Goal: Task Accomplishment & Management: Use online tool/utility

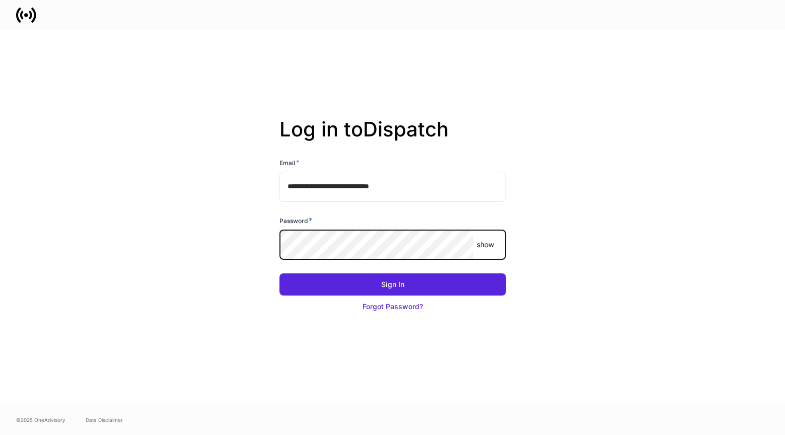
click at [280, 274] on button "Sign In" at bounding box center [393, 285] width 227 height 22
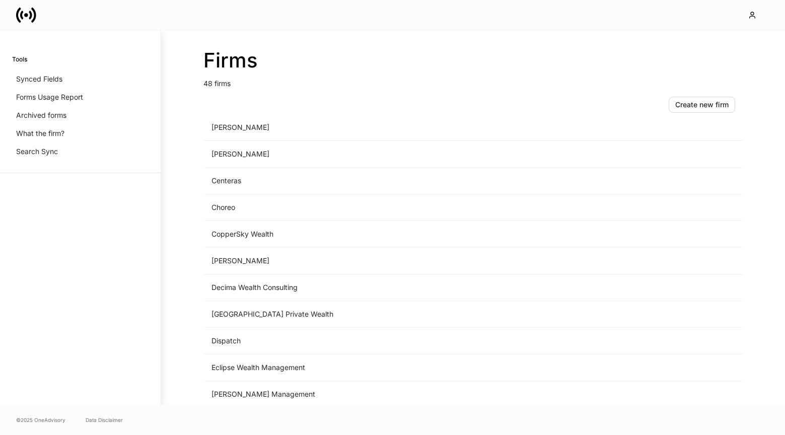
scroll to position [1033, 0]
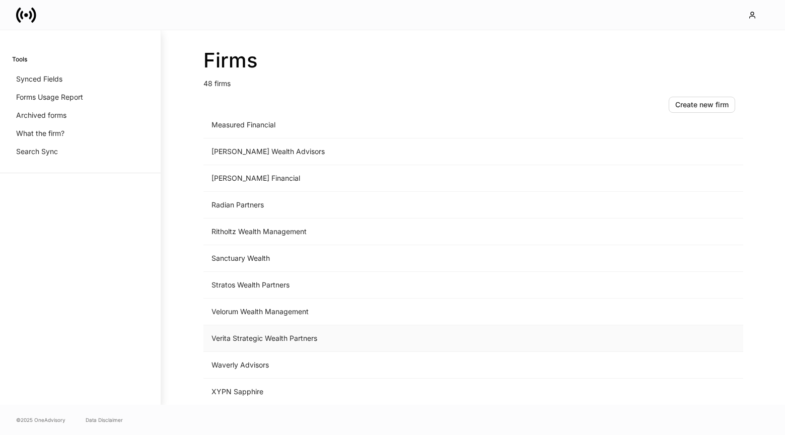
click at [244, 335] on td "Verita Strategic Wealth Partners" at bounding box center [389, 338] width 373 height 27
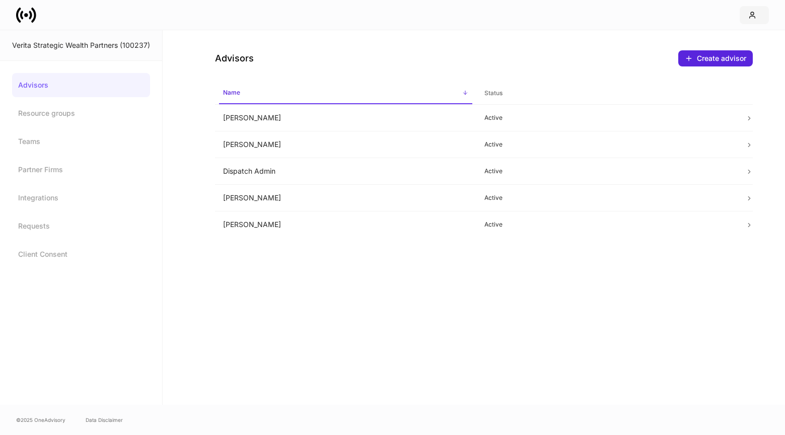
click at [744, 16] on button "button" at bounding box center [754, 15] width 29 height 18
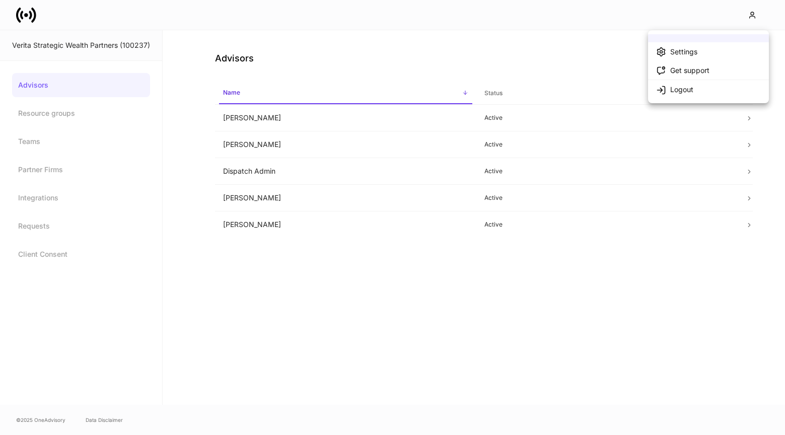
click at [661, 52] on icon at bounding box center [661, 52] width 10 height 10
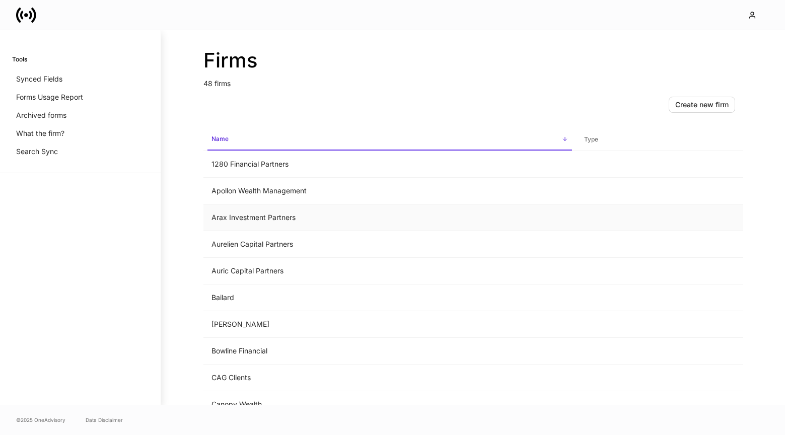
scroll to position [1033, 0]
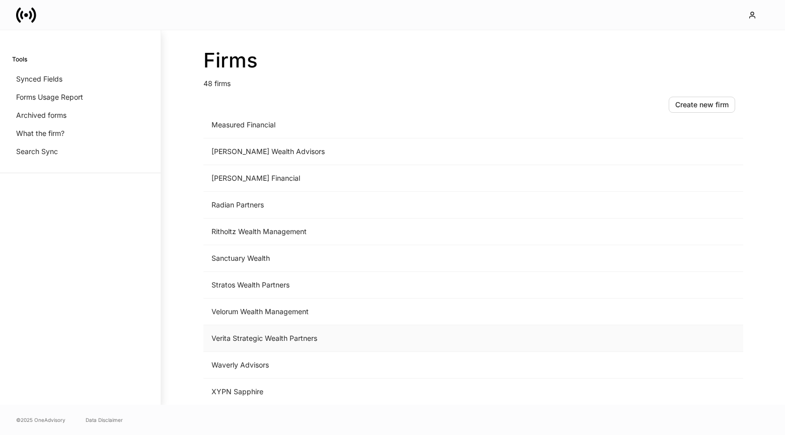
click at [263, 341] on td "Verita Strategic Wealth Partners" at bounding box center [389, 338] width 373 height 27
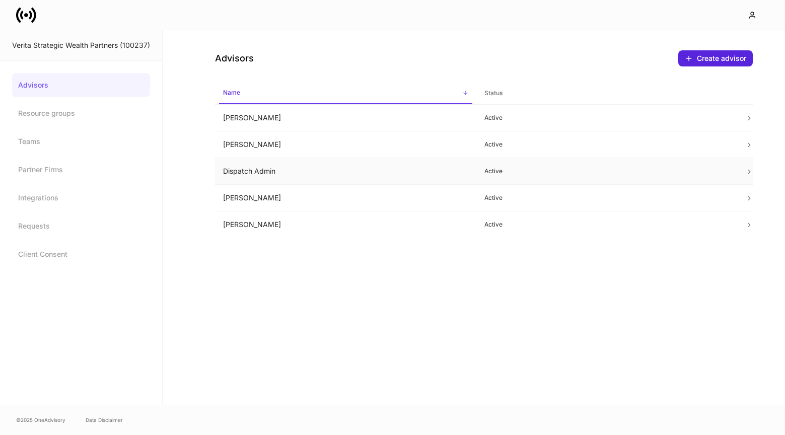
click at [367, 175] on td "Dispatch Admin" at bounding box center [345, 171] width 261 height 27
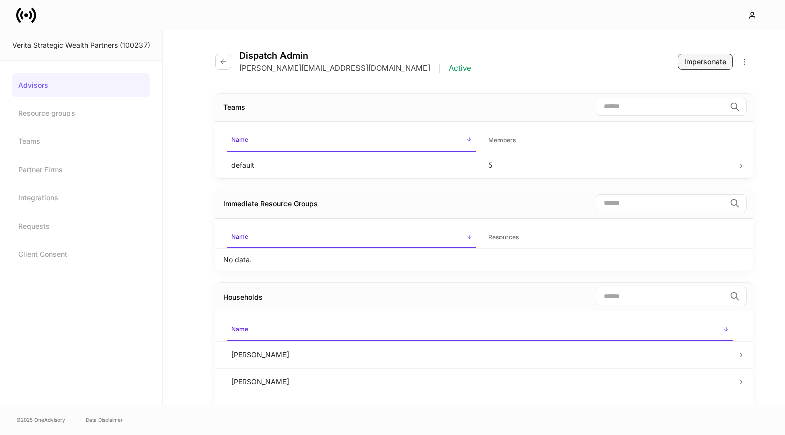
click at [711, 57] on div "Impersonate" at bounding box center [706, 62] width 42 height 10
